Goal: Transaction & Acquisition: Purchase product/service

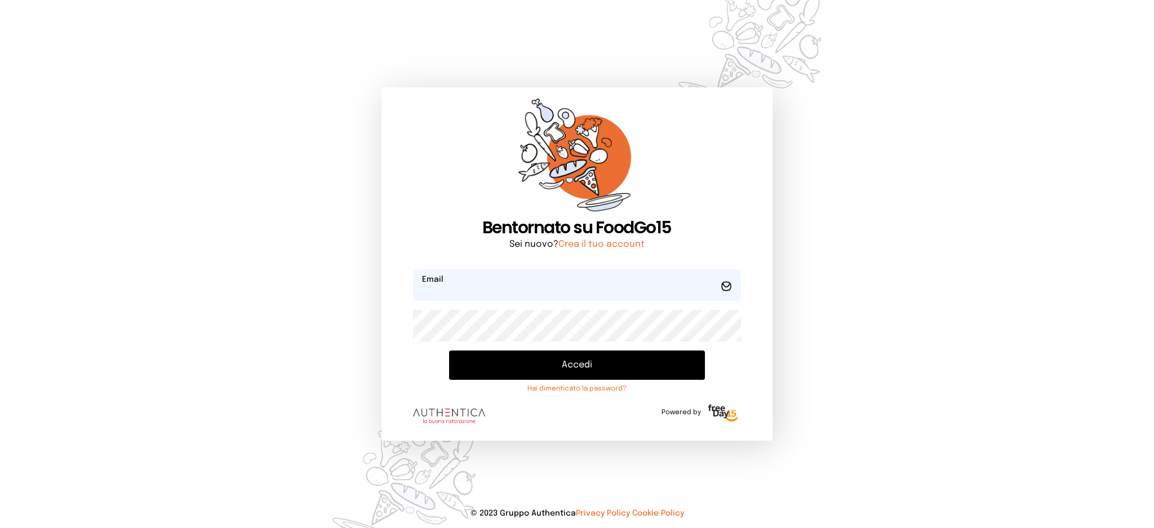
type input "**********"
click at [568, 356] on button "Accedi" at bounding box center [576, 365] width 255 height 29
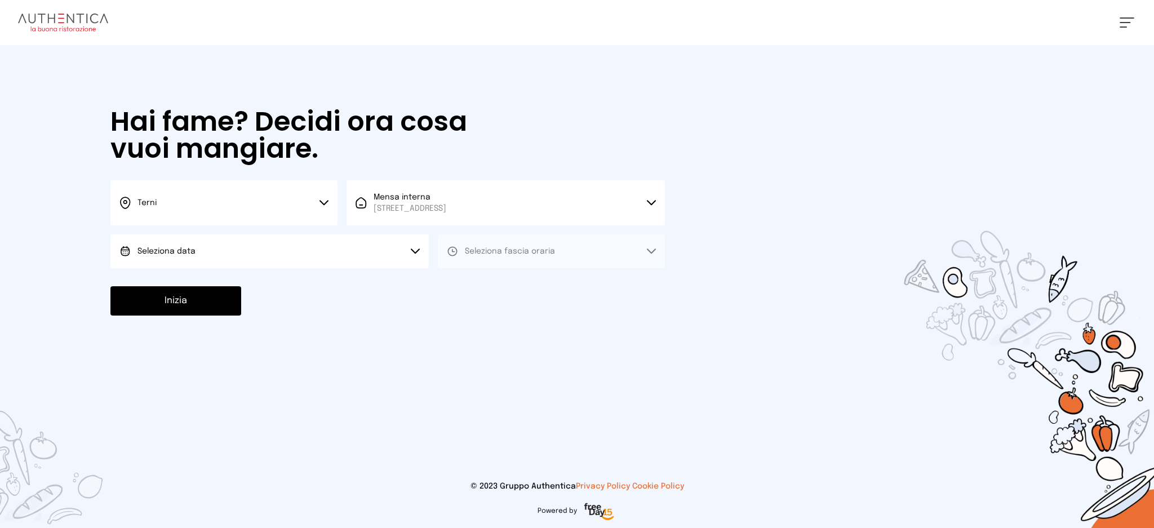
click at [358, 255] on button "Seleziona data" at bounding box center [269, 251] width 318 height 34
click at [359, 278] on li "[DATE], [DATE]" at bounding box center [269, 282] width 318 height 29
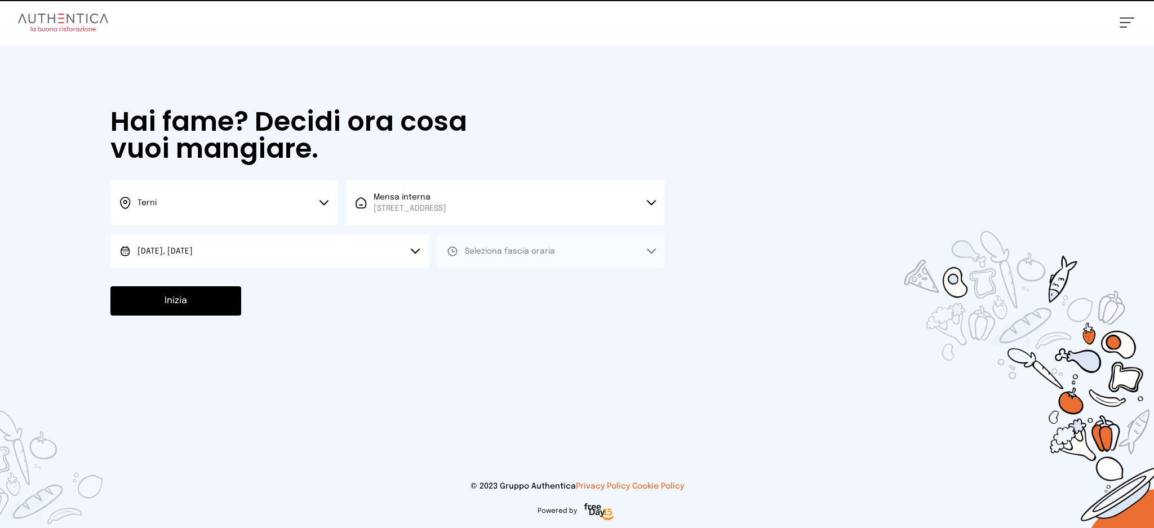
click at [528, 246] on span "Seleziona fascia oraria" at bounding box center [510, 251] width 90 height 11
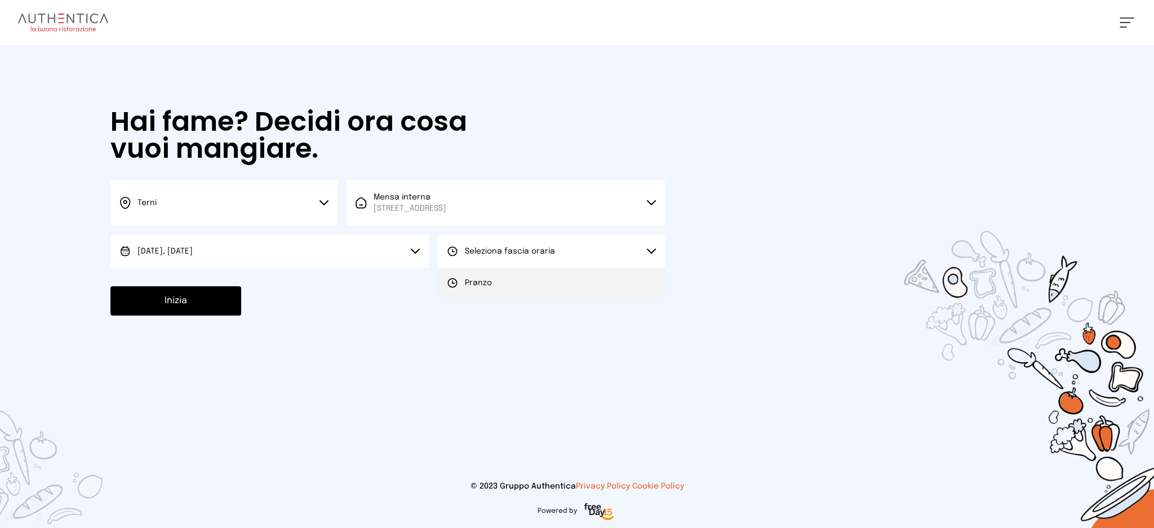
click at [530, 280] on li "Pranzo" at bounding box center [551, 282] width 227 height 29
click at [229, 291] on button "Inizia" at bounding box center [175, 300] width 131 height 29
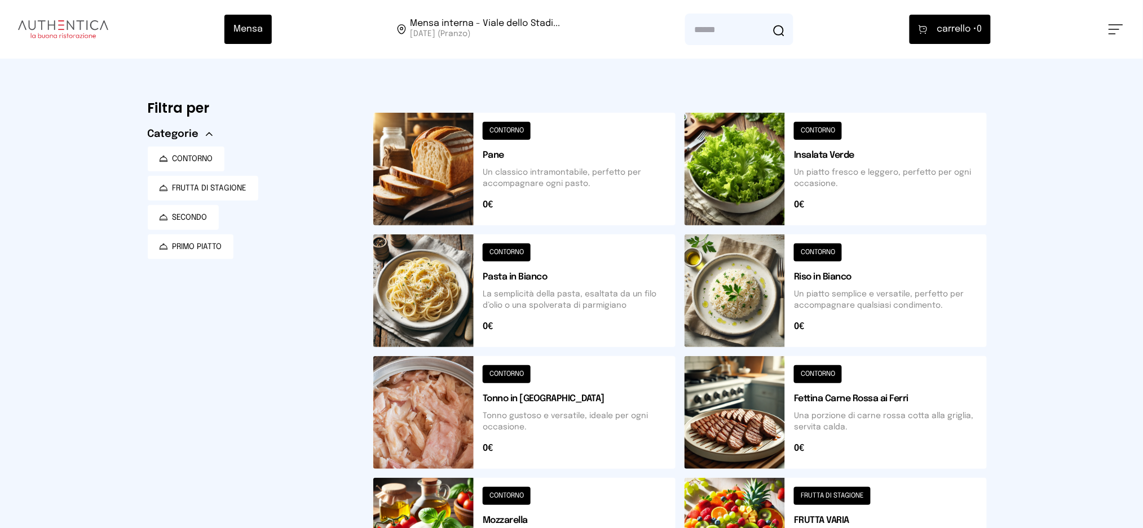
click at [927, 293] on button at bounding box center [835, 290] width 302 height 113
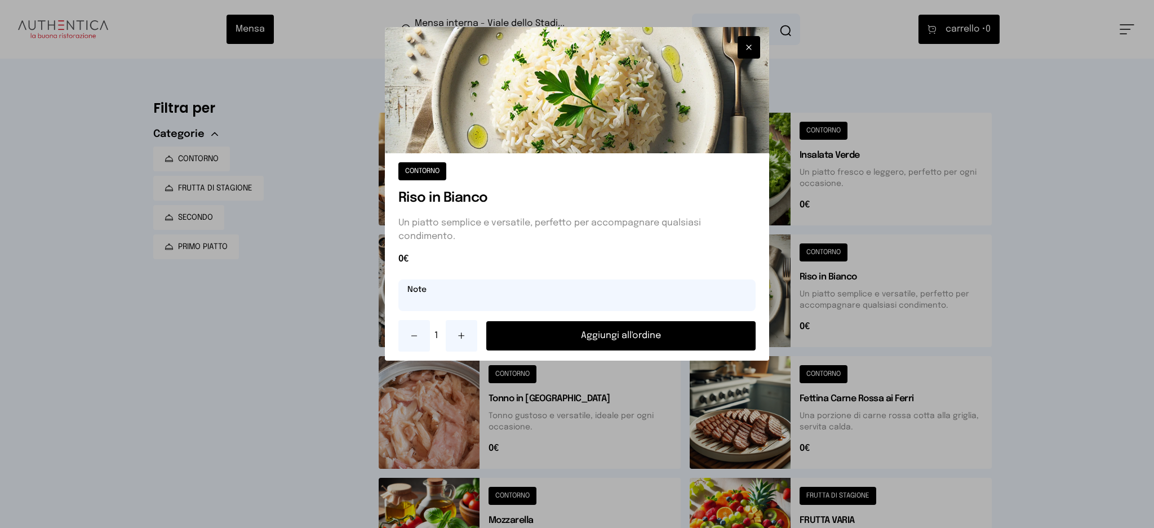
click at [628, 294] on input "text" at bounding box center [578, 296] width 358 height 32
type input "**********"
click at [678, 331] on button "Aggiungi all'ordine" at bounding box center [621, 335] width 270 height 29
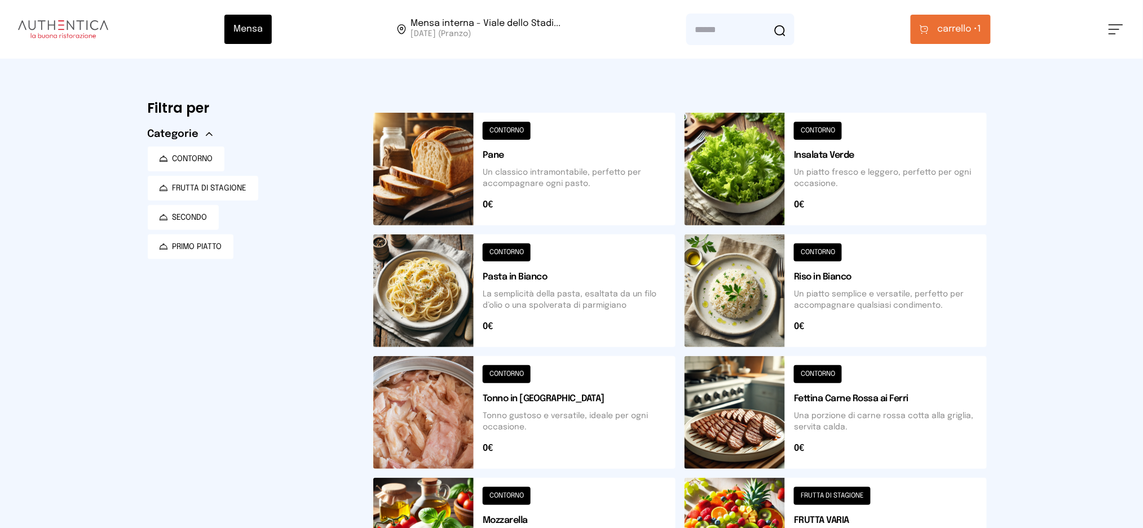
scroll to position [393, 0]
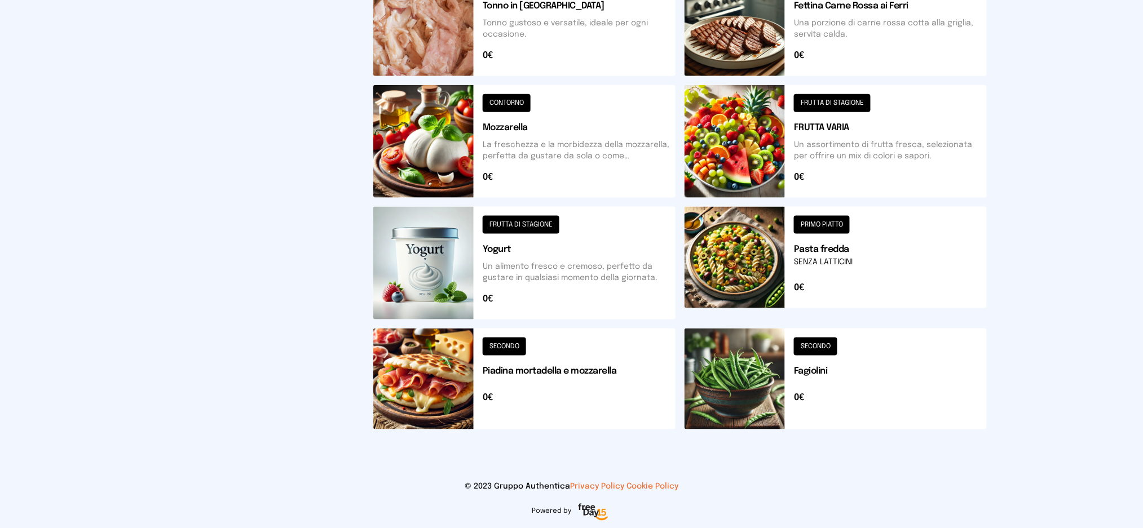
click at [513, 378] on button at bounding box center [524, 379] width 302 height 101
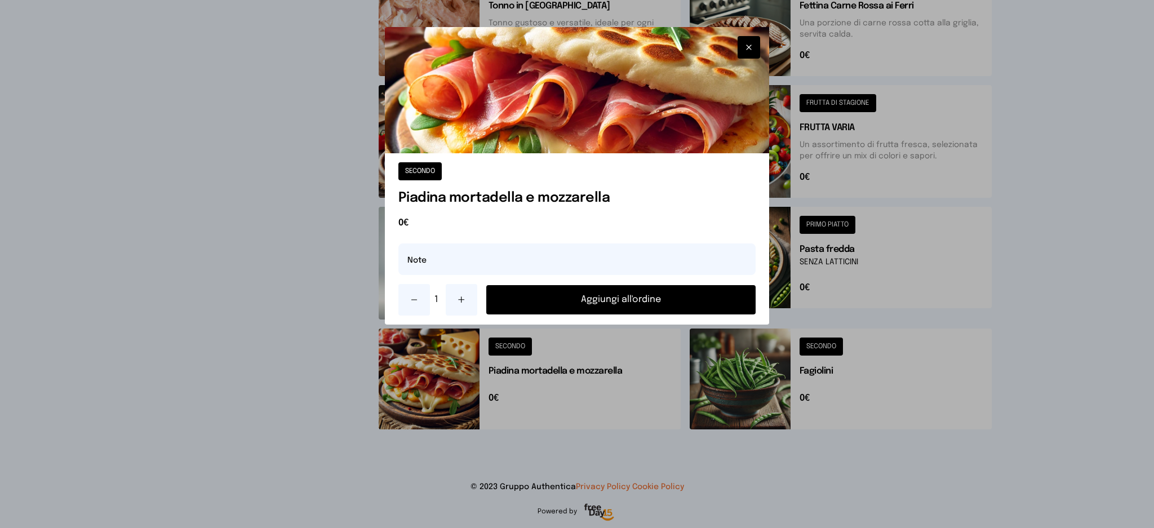
click at [640, 303] on button "Aggiungi all'ordine" at bounding box center [621, 299] width 270 height 29
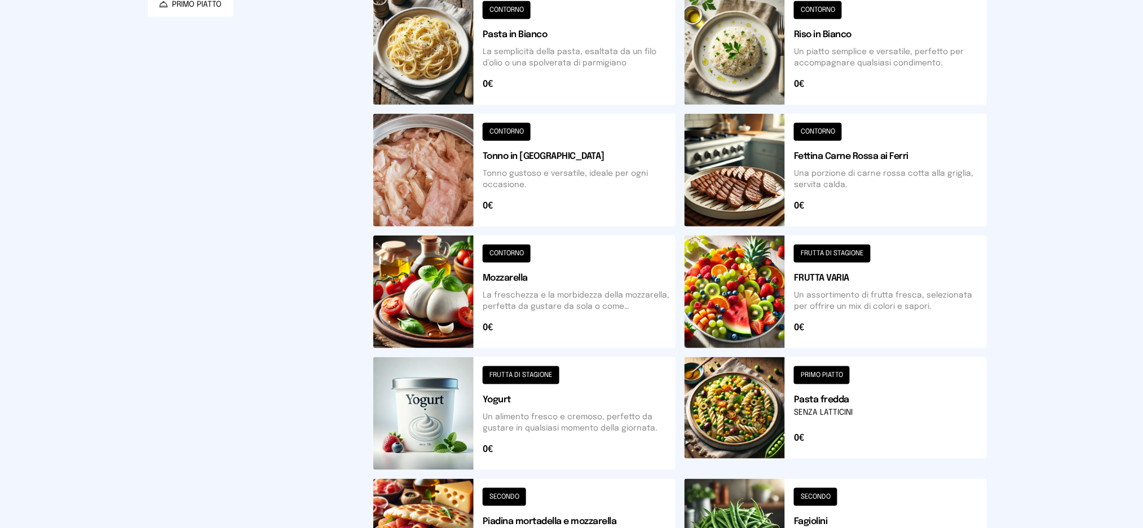
scroll to position [0, 0]
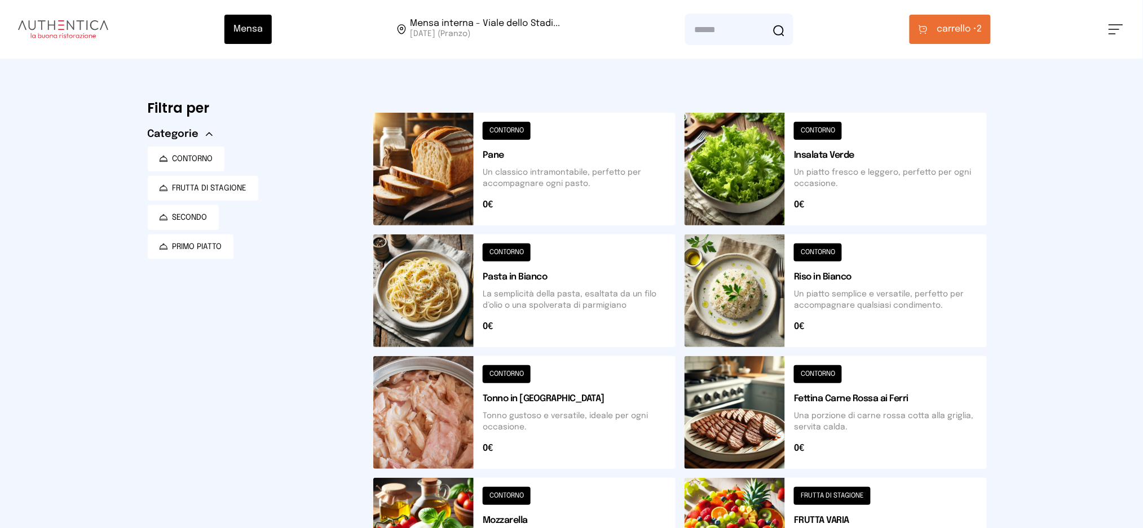
click at [959, 20] on button "carrello • 2" at bounding box center [949, 29] width 81 height 29
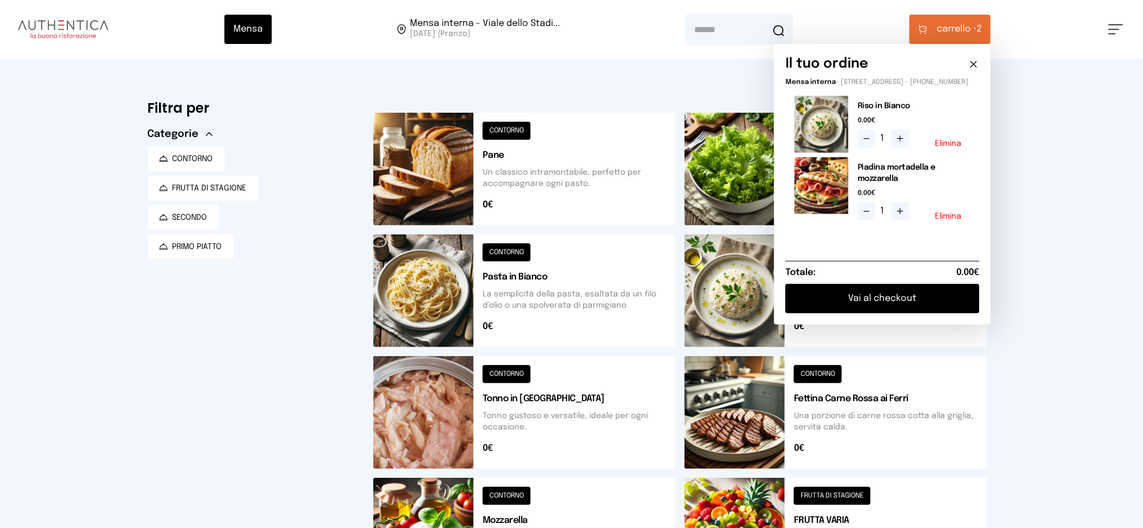
click at [896, 303] on button "Vai al checkout" at bounding box center [882, 298] width 194 height 29
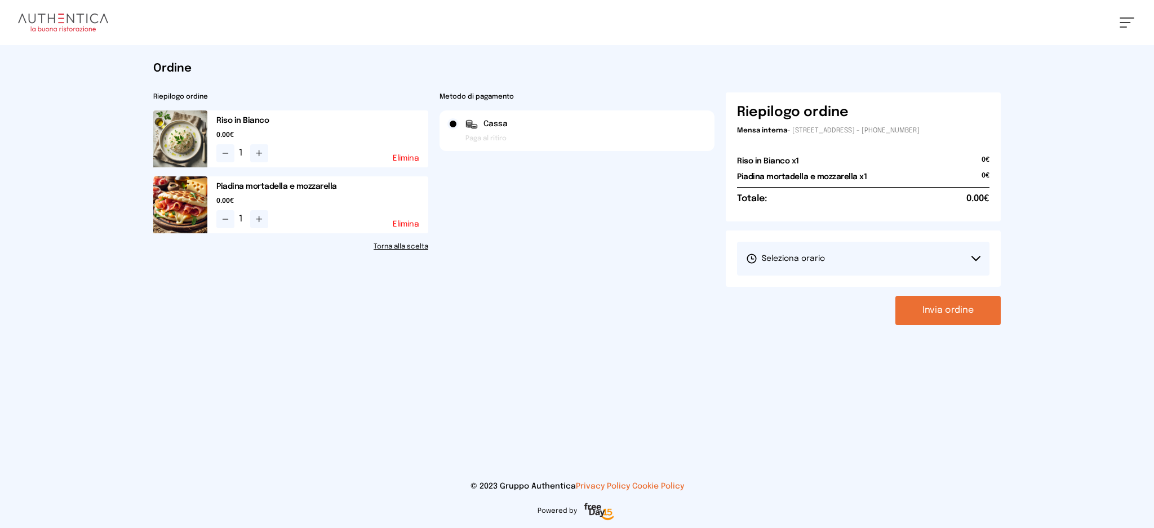
click at [846, 260] on button "Seleziona orario" at bounding box center [863, 259] width 253 height 34
click at [832, 303] on li "1° Turno (13:00 - 15:00)" at bounding box center [863, 290] width 253 height 29
click at [944, 309] on button "Invia ordine" at bounding box center [948, 310] width 105 height 29
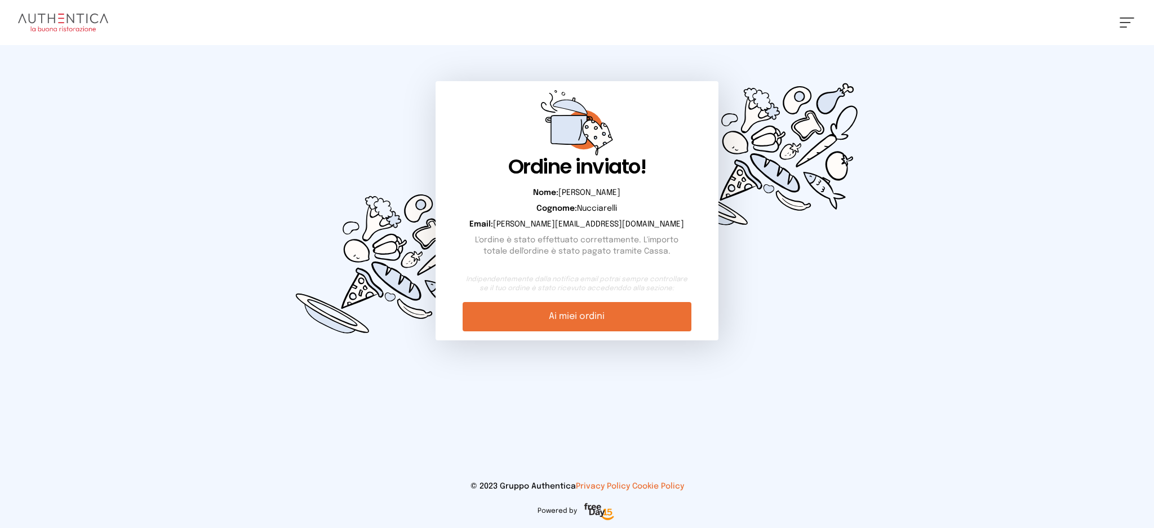
click at [600, 321] on link "Ai miei ordini" at bounding box center [577, 316] width 228 height 29
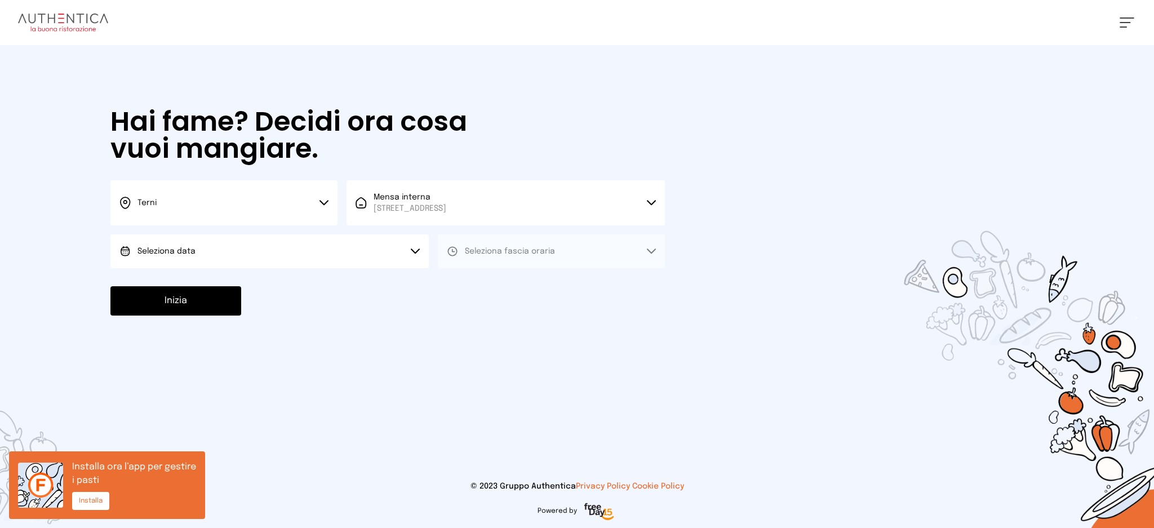
click at [222, 238] on button "Seleziona data" at bounding box center [269, 251] width 318 height 34
click at [227, 277] on li "[DATE], [DATE]" at bounding box center [269, 282] width 318 height 29
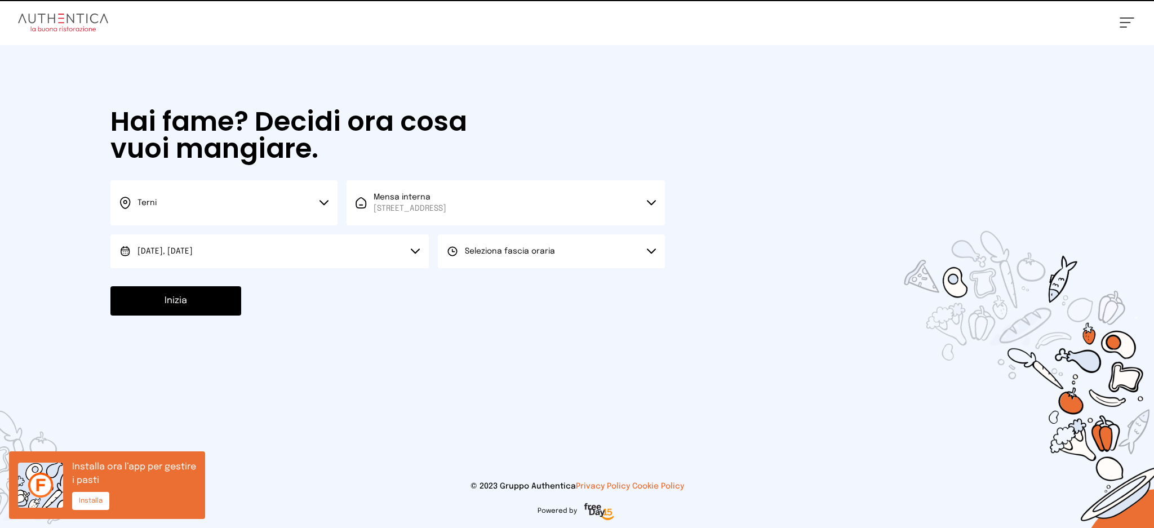
click at [505, 267] on button "Seleziona fascia oraria" at bounding box center [551, 251] width 227 height 34
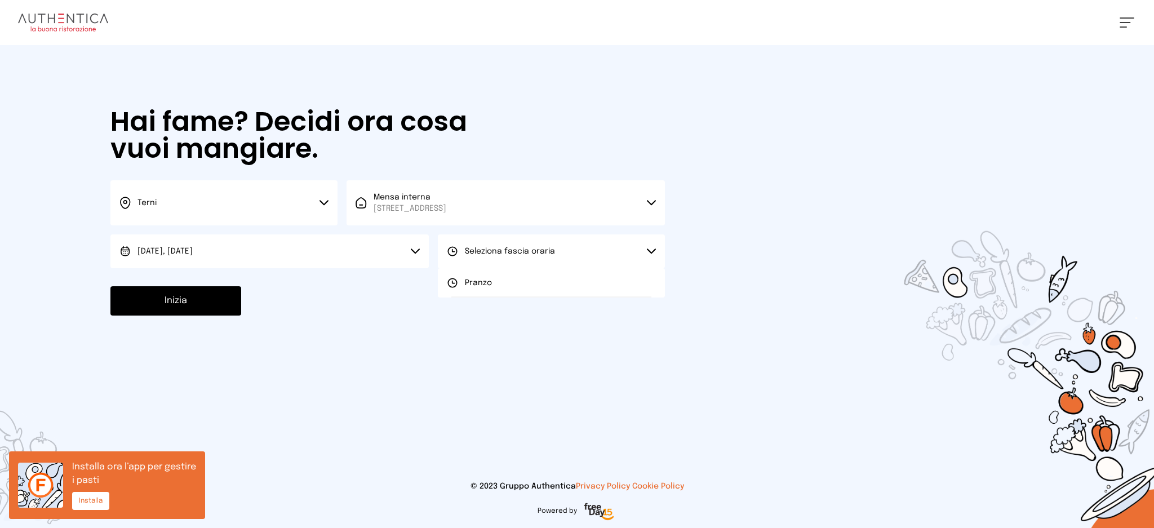
click at [512, 284] on li "Pranzo" at bounding box center [551, 282] width 227 height 29
click at [202, 298] on button "Inizia" at bounding box center [175, 300] width 131 height 29
